Goal: Check status: Check status

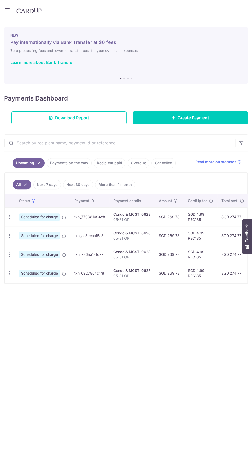
click at [109, 159] on link "Recipient paid" at bounding box center [110, 163] width 32 height 10
